Goal: Task Accomplishment & Management: Complete application form

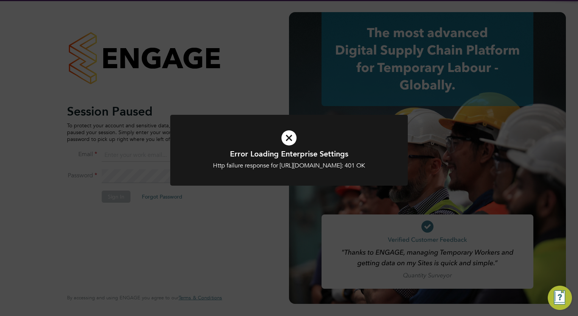
type input "[PERSON_NAME][EMAIL_ADDRESS][PERSON_NAME][DOMAIN_NAME]"
click at [283, 141] on icon at bounding box center [289, 138] width 197 height 30
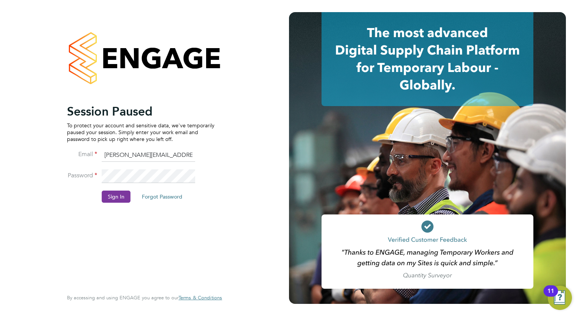
click at [106, 197] on button "Sign In" at bounding box center [116, 196] width 29 height 12
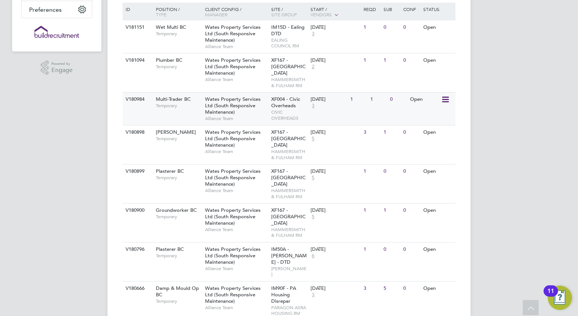
scroll to position [151, 0]
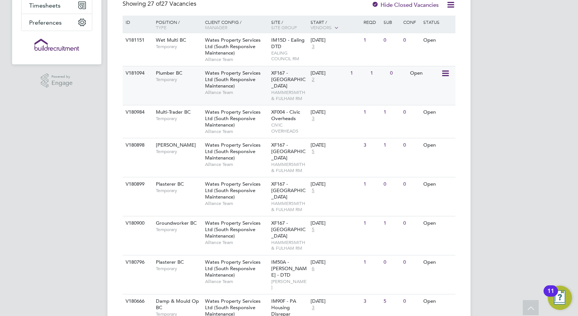
click at [269, 81] on div "Wates Property Services Ltd (South Responsive Maintenance) Alliance Team" at bounding box center [236, 82] width 66 height 33
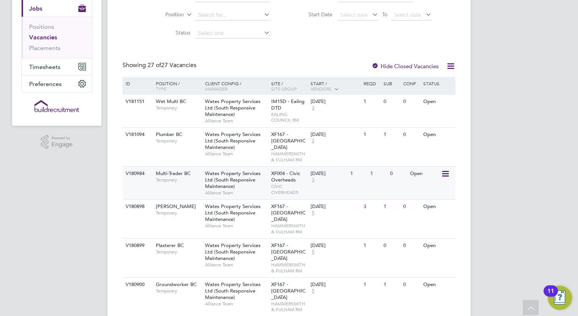
scroll to position [88, 0]
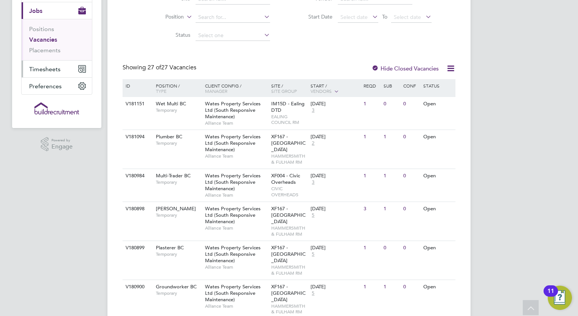
click at [50, 69] on span "Timesheets" at bounding box center [44, 68] width 31 height 7
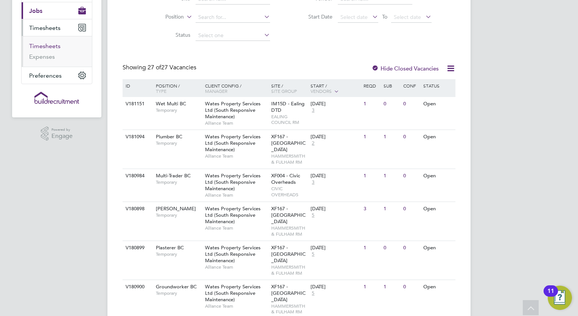
click at [45, 44] on link "Timesheets" at bounding box center [44, 45] width 31 height 7
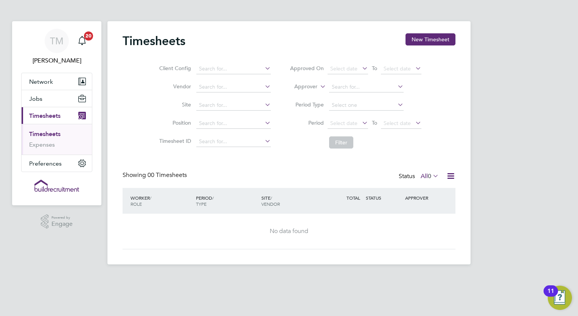
click at [43, 117] on span "Timesheets" at bounding box center [44, 115] width 31 height 7
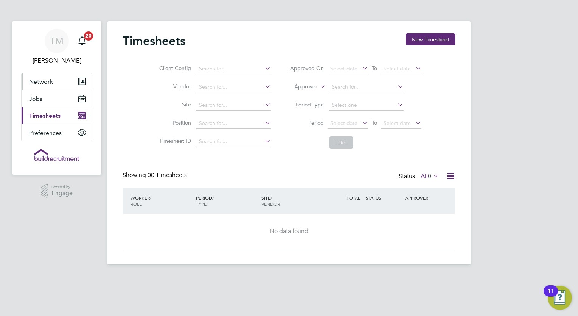
click at [43, 79] on span "Network" at bounding box center [41, 81] width 24 height 7
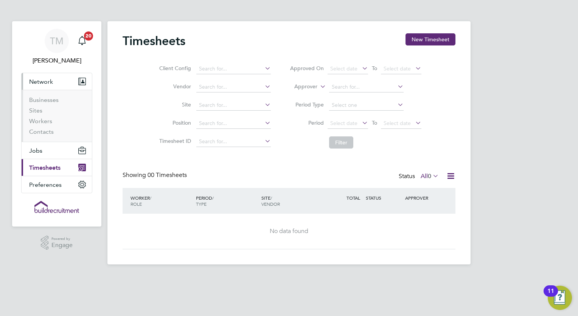
click at [48, 79] on span "Network" at bounding box center [41, 81] width 24 height 7
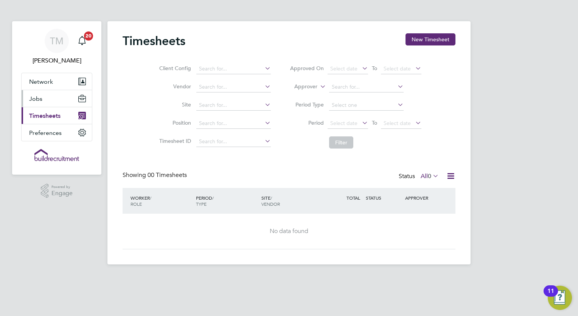
click at [40, 96] on span "Jobs" at bounding box center [35, 98] width 13 height 7
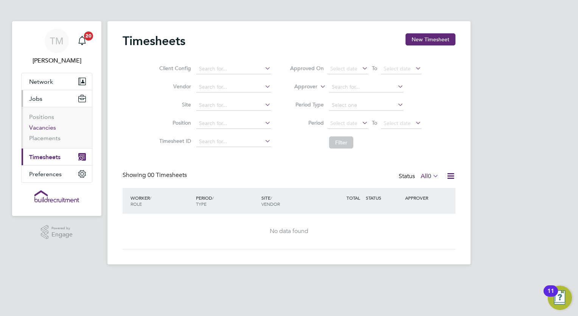
click at [40, 127] on link "Vacancies" at bounding box center [42, 127] width 27 height 7
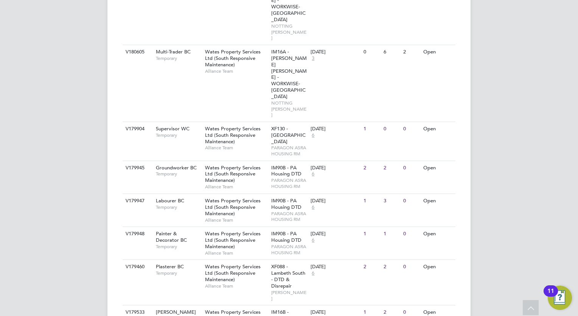
scroll to position [857, 0]
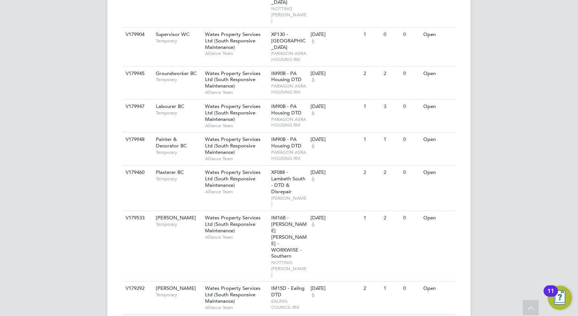
click at [173, 315] on span "[PERSON_NAME]" at bounding box center [176, 321] width 40 height 6
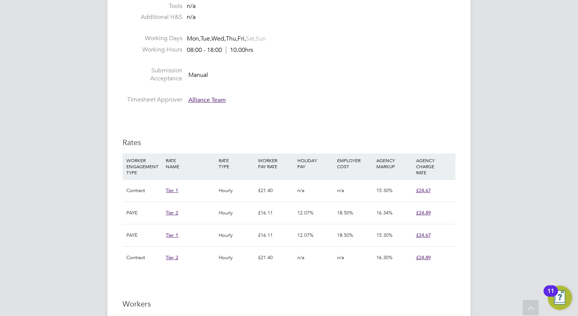
scroll to position [454, 0]
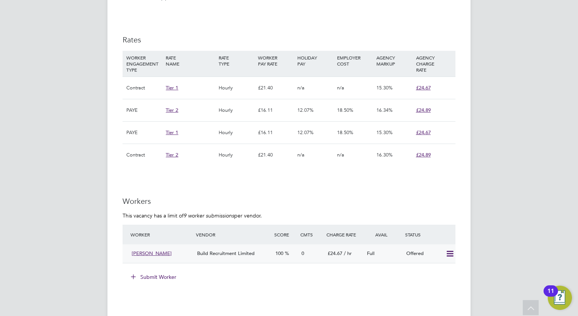
click at [451, 251] on icon at bounding box center [449, 254] width 9 height 6
click at [439, 267] on li "Confirm" at bounding box center [439, 269] width 29 height 11
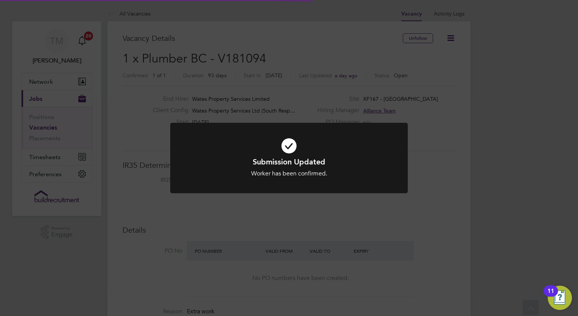
scroll to position [22, 53]
click at [452, 123] on div "Submission Updated Worker has been confirmed. Cancel Okay" at bounding box center [289, 158] width 578 height 316
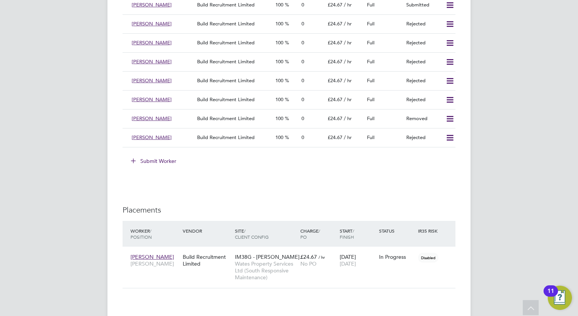
click at [163, 157] on button "Submit Worker" at bounding box center [154, 161] width 57 height 12
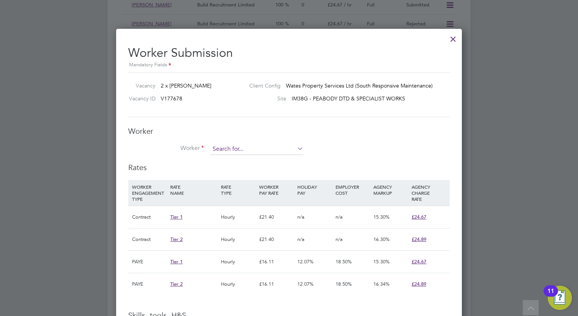
click at [268, 149] on input at bounding box center [256, 148] width 93 height 11
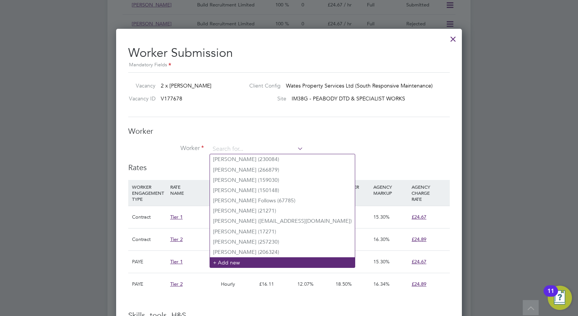
click at [247, 262] on li "+ Add new" at bounding box center [282, 262] width 145 height 10
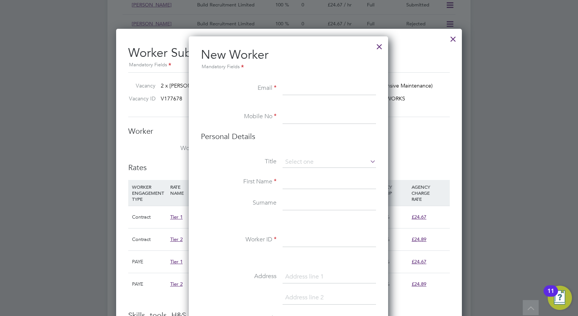
paste input "[EMAIL_ADDRESS][DOMAIN_NAME]"
type input "[EMAIL_ADDRESS][DOMAIN_NAME]"
click at [307, 123] on input at bounding box center [329, 117] width 93 height 14
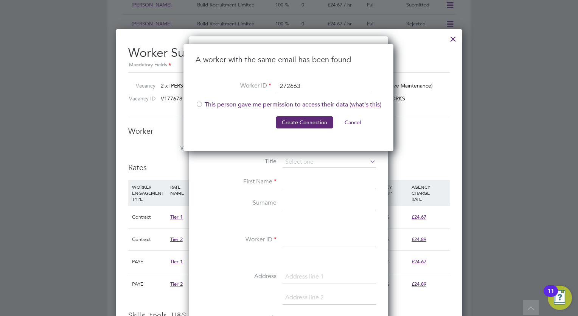
type input "272663"
click at [197, 102] on div at bounding box center [200, 105] width 8 height 8
click at [303, 120] on button "Create Connection" at bounding box center [305, 122] width 58 height 12
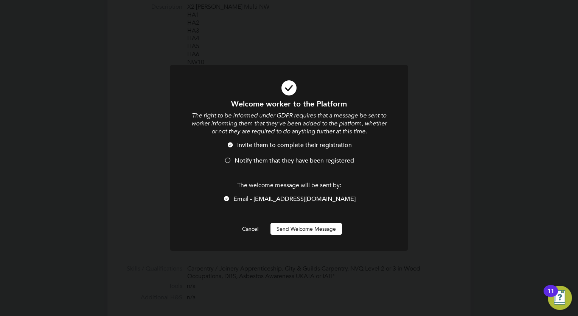
click at [311, 231] on button "Send Welcome Message" at bounding box center [307, 229] width 72 height 12
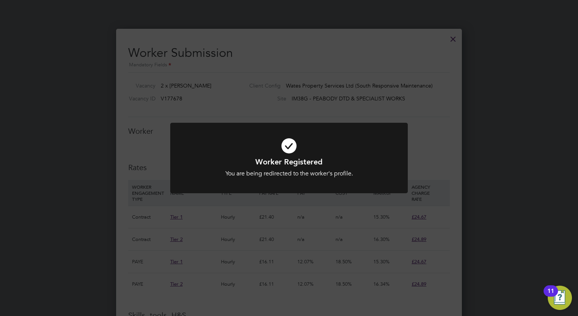
click at [325, 127] on div at bounding box center [289, 158] width 238 height 71
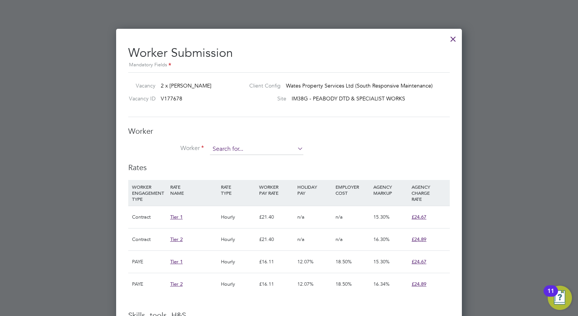
click at [246, 145] on input at bounding box center [256, 148] width 93 height 11
type input "2"
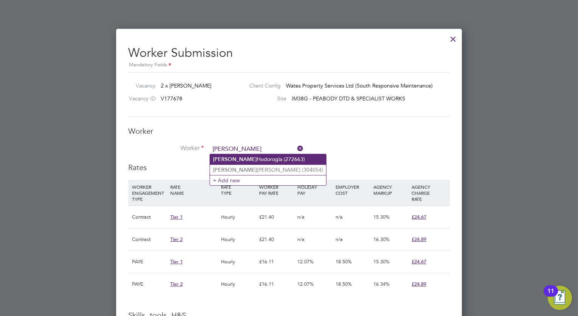
click at [252, 156] on li "[PERSON_NAME] (272663)" at bounding box center [268, 159] width 116 height 10
type input "[PERSON_NAME] (272663)"
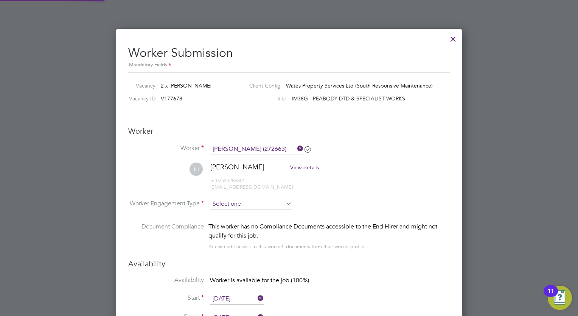
click at [239, 207] on input at bounding box center [251, 203] width 82 height 11
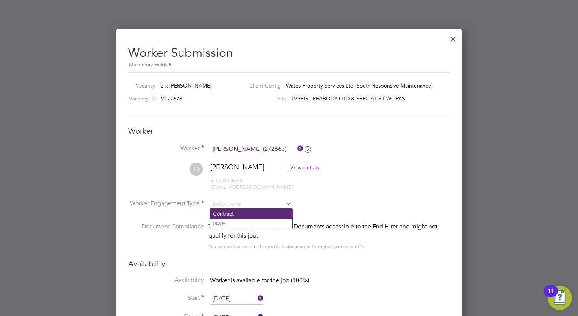
click at [230, 212] on li "Contract" at bounding box center [251, 214] width 83 height 10
type input "Contract"
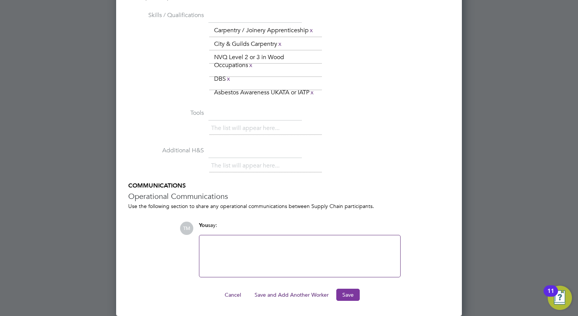
click at [346, 291] on button "Save" at bounding box center [347, 294] width 23 height 12
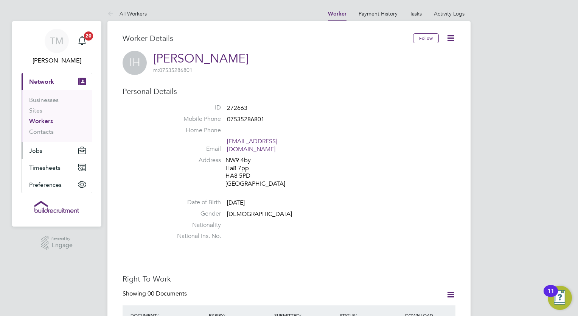
click at [36, 148] on span "Jobs" at bounding box center [35, 150] width 13 height 7
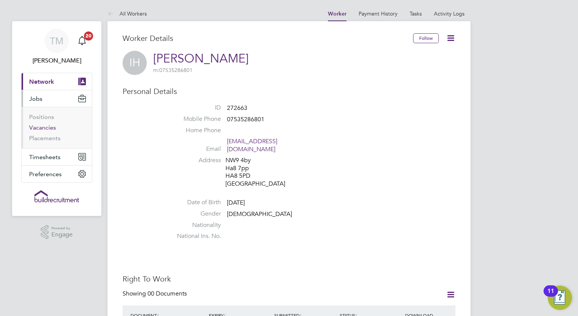
click at [41, 124] on link "Vacancies" at bounding box center [42, 127] width 27 height 7
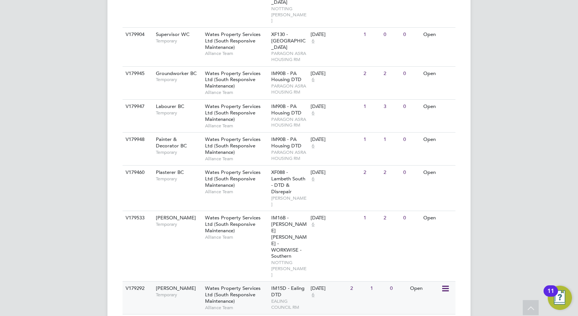
click at [196, 281] on div "Carpenter BC Temporary" at bounding box center [176, 291] width 53 height 20
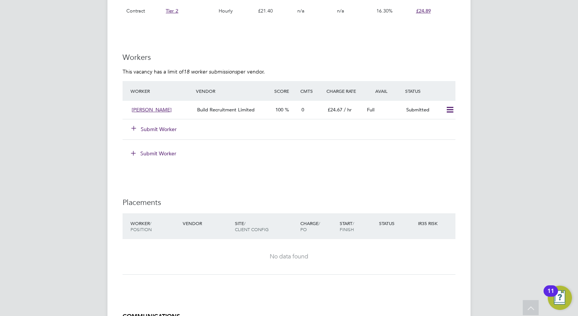
click at [169, 126] on button "Submit Worker" at bounding box center [154, 129] width 45 height 8
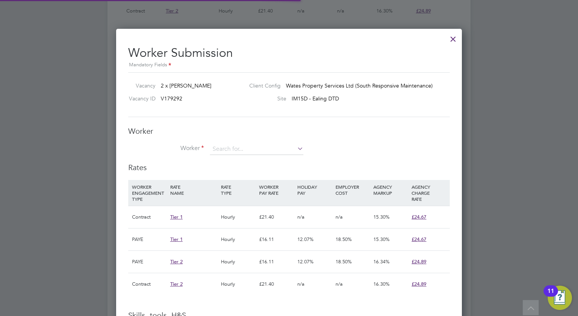
scroll to position [22, 51]
click at [246, 150] on input at bounding box center [256, 148] width 93 height 11
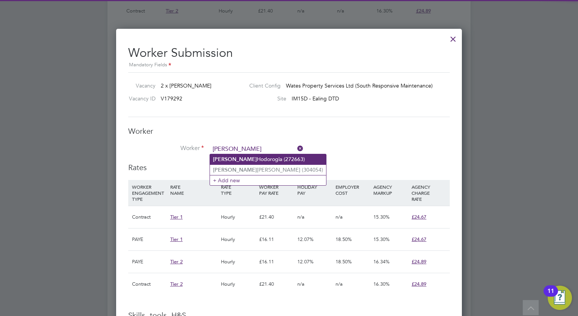
click at [242, 159] on li "[PERSON_NAME] (272663)" at bounding box center [268, 159] width 116 height 10
type input "[PERSON_NAME] (272663)"
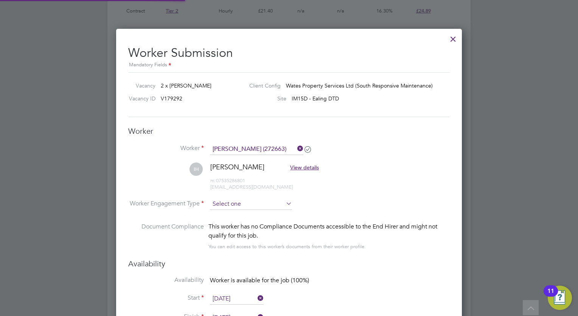
click at [230, 202] on input at bounding box center [251, 203] width 82 height 11
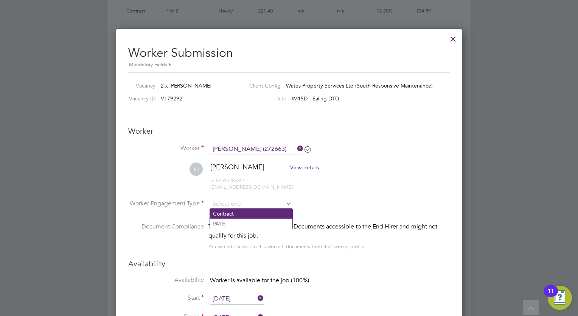
click at [219, 214] on li "Contract" at bounding box center [251, 214] width 83 height 10
type input "Contract"
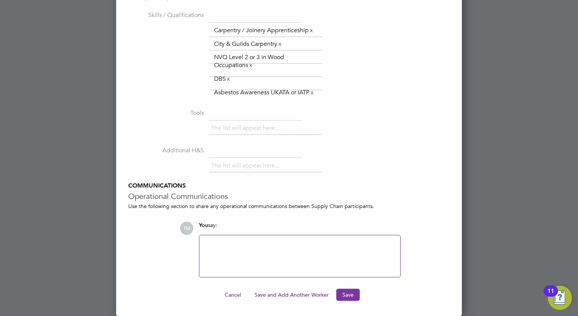
click at [350, 293] on button "Save" at bounding box center [347, 294] width 23 height 12
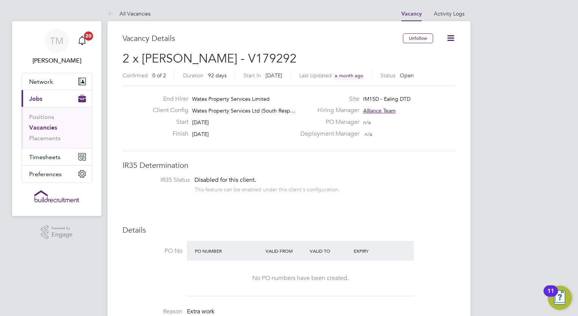
click at [45, 126] on link "Vacancies" at bounding box center [43, 127] width 28 height 7
